Goal: Transaction & Acquisition: Download file/media

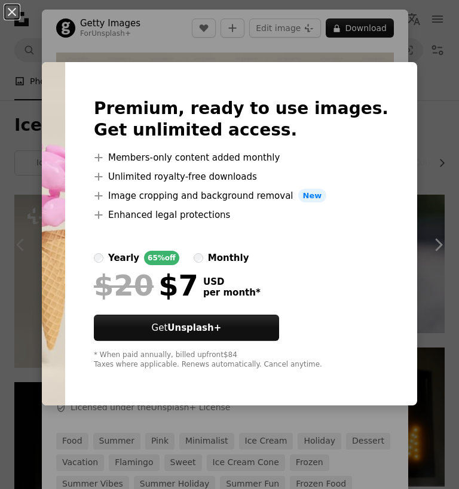
click at [163, 24] on div "An X shape Premium, ready to use images. Get unlimited access. A plus sign Memb…" at bounding box center [229, 244] width 459 height 489
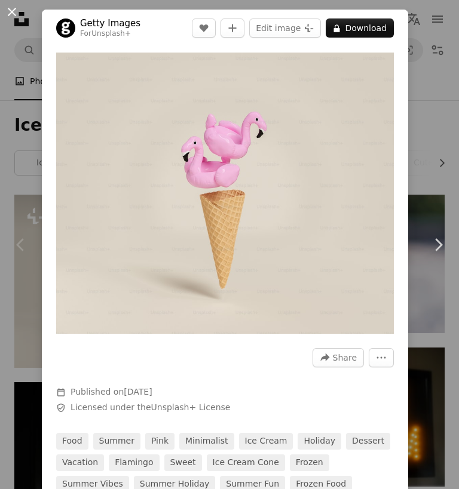
click at [7, 8] on button "An X shape" at bounding box center [12, 12] width 14 height 14
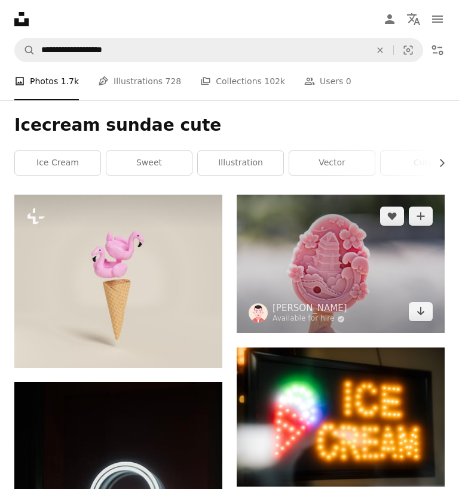
click at [340, 232] on img at bounding box center [341, 264] width 208 height 139
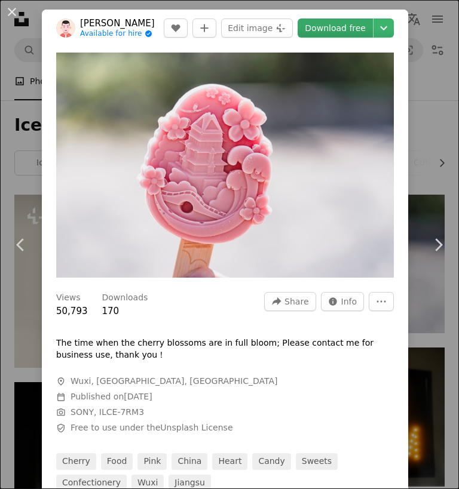
click at [357, 31] on link "Download free" at bounding box center [334, 28] width 75 height 19
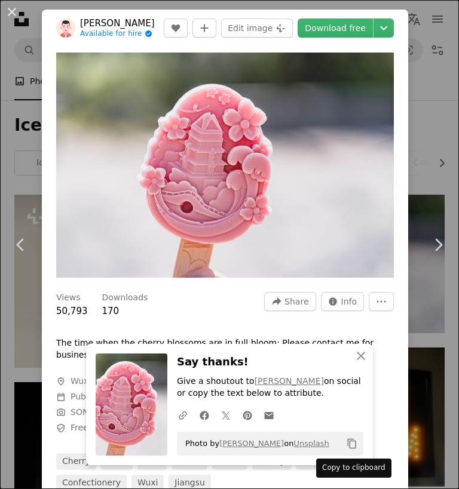
click at [352, 443] on icon "Copy content" at bounding box center [351, 443] width 11 height 11
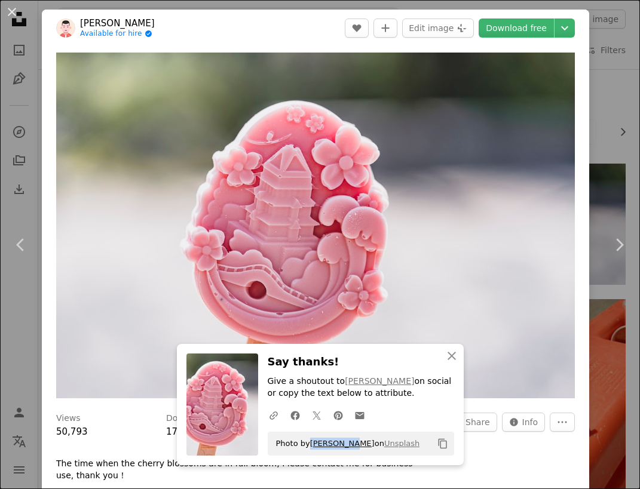
copy link "[PERSON_NAME]"
click at [237, 33] on header "[PERSON_NAME] Available for hire A checkmark inside of a circle A heart A plus …" at bounding box center [315, 28] width 547 height 37
click at [458, 88] on div "An X shape Chevron left Chevron right [PERSON_NAME] Available for hire A checkm…" at bounding box center [320, 244] width 640 height 489
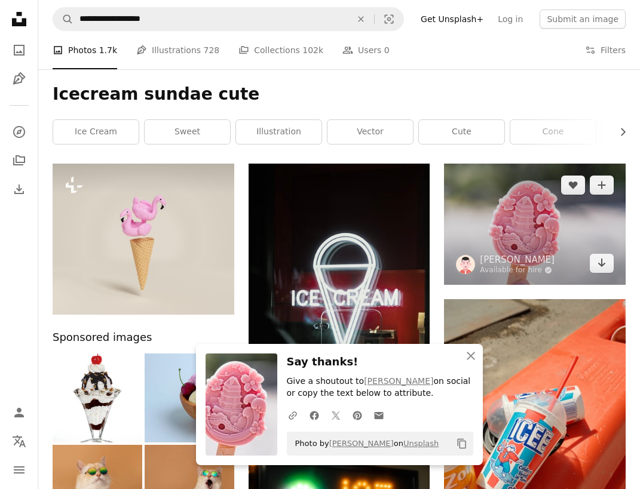
click at [458, 207] on img at bounding box center [535, 224] width 182 height 121
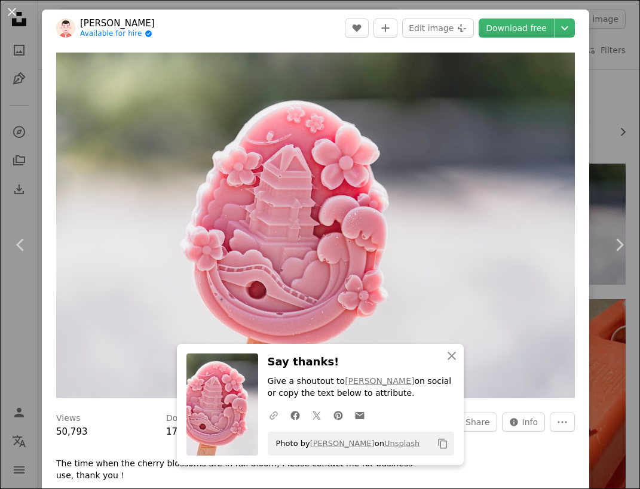
click at [273, 415] on icon "button" at bounding box center [273, 416] width 8 height 8
